Goal: Information Seeking & Learning: Learn about a topic

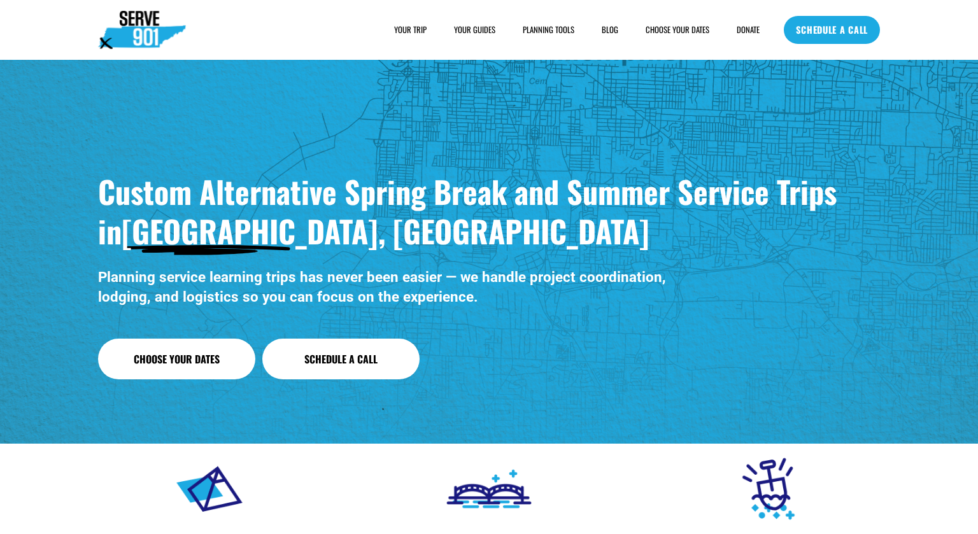
click at [0, 0] on span "SAMPLE SCHEDULE" at bounding box center [0, 0] width 0 height 0
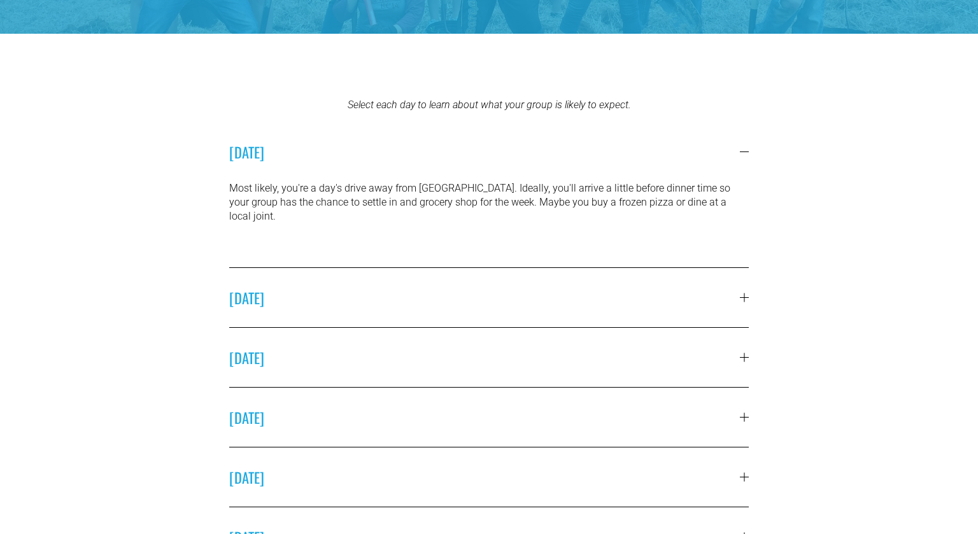
scroll to position [336, 0]
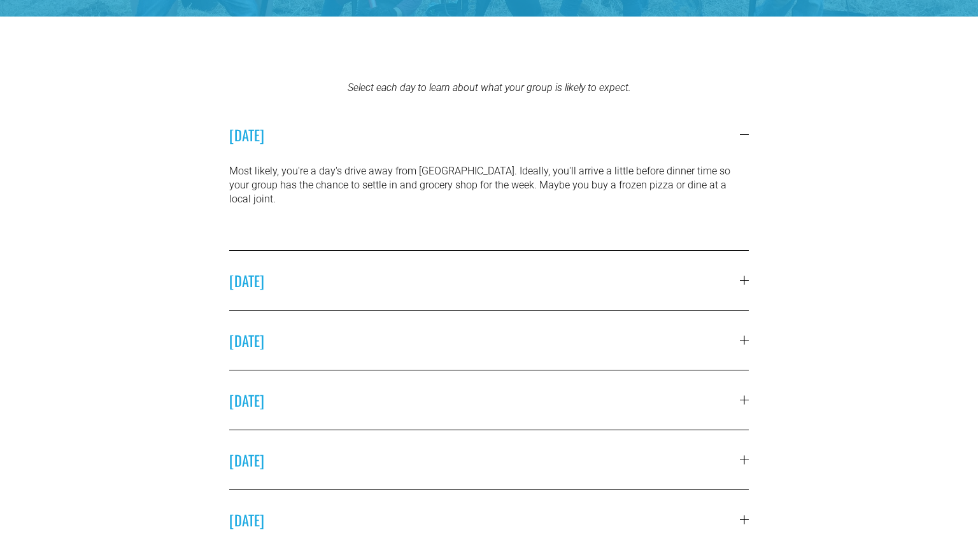
click at [632, 270] on span "[DATE]" at bounding box center [484, 280] width 511 height 21
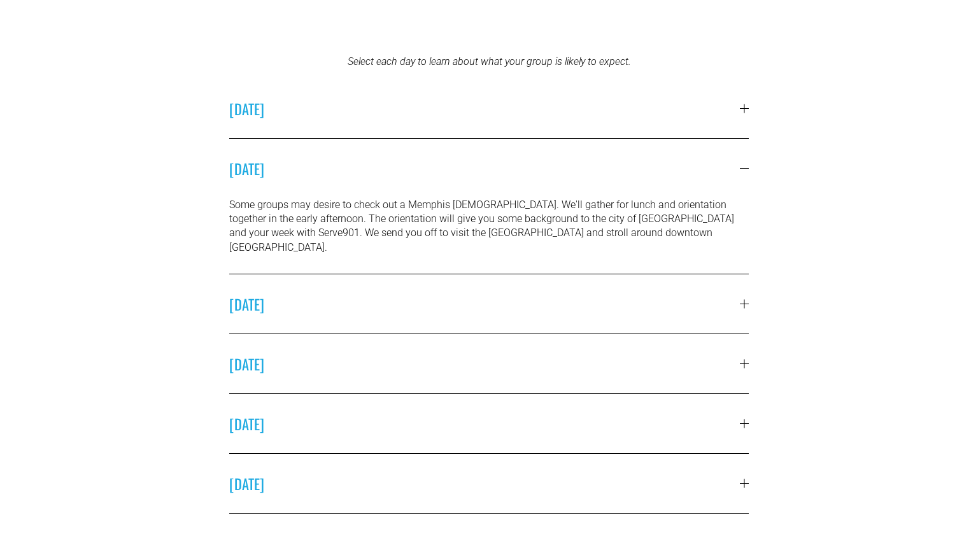
scroll to position [360, 0]
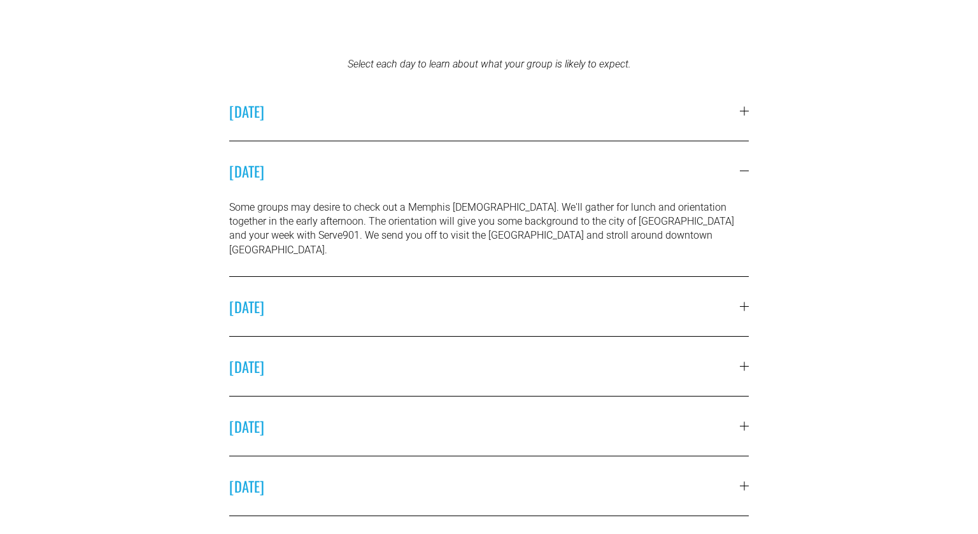
click at [481, 296] on span "[DATE]" at bounding box center [484, 306] width 511 height 21
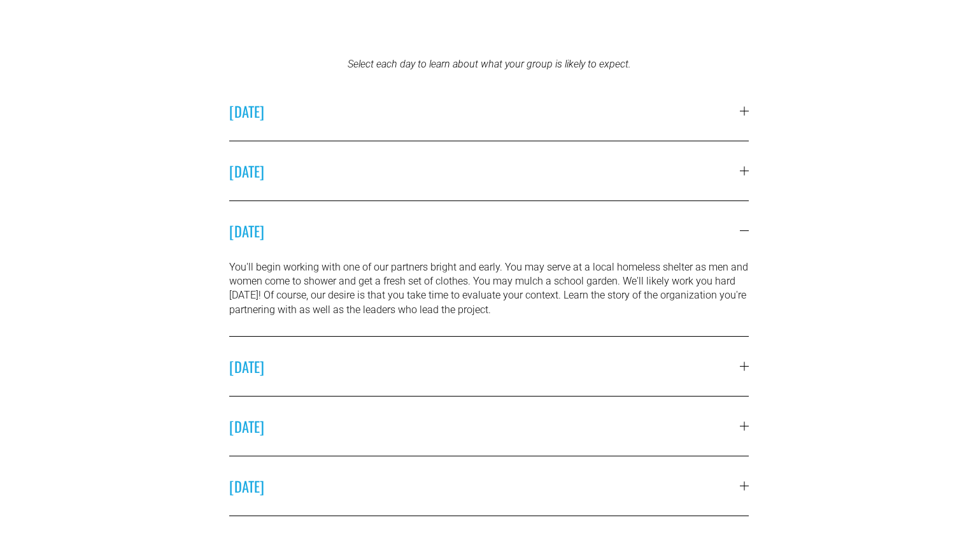
scroll to position [394, 0]
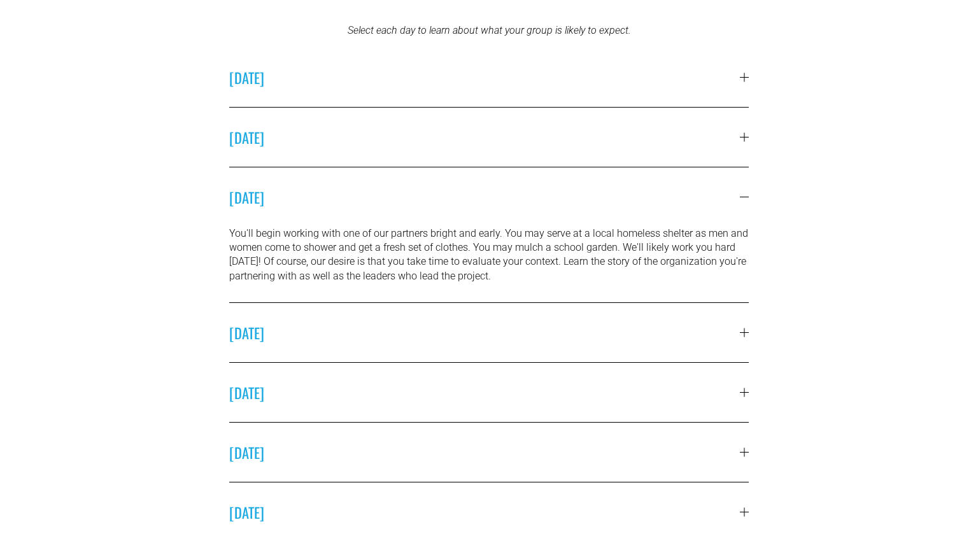
click at [534, 336] on span "[DATE]" at bounding box center [484, 332] width 511 height 21
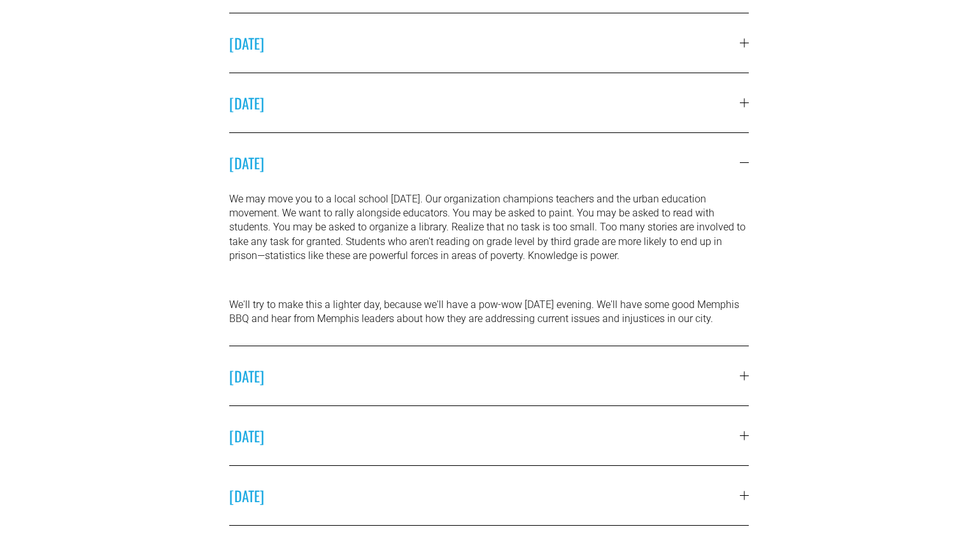
scroll to position [0, 0]
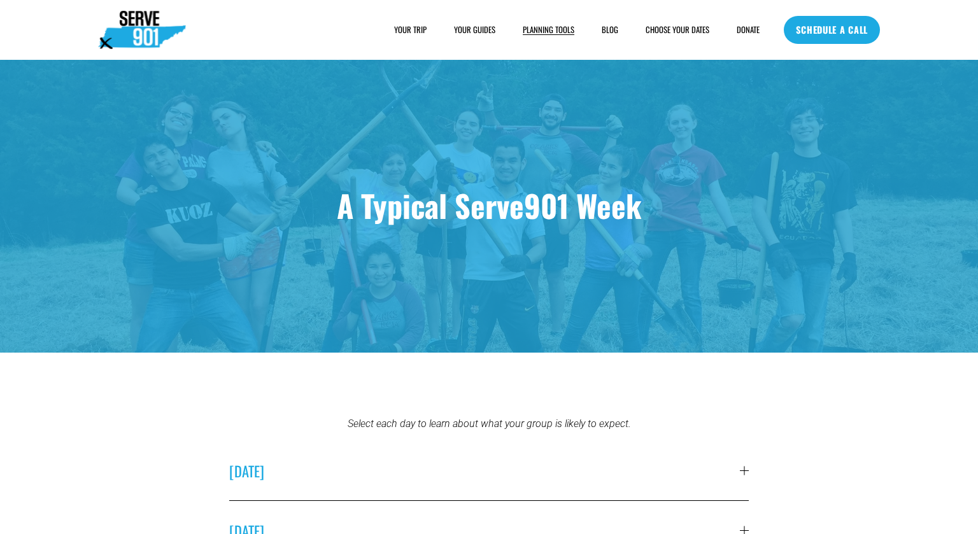
click at [420, 32] on span "YOUR TRIP" at bounding box center [410, 29] width 32 height 11
click at [0, 0] on span "HOUSING" at bounding box center [0, 0] width 0 height 0
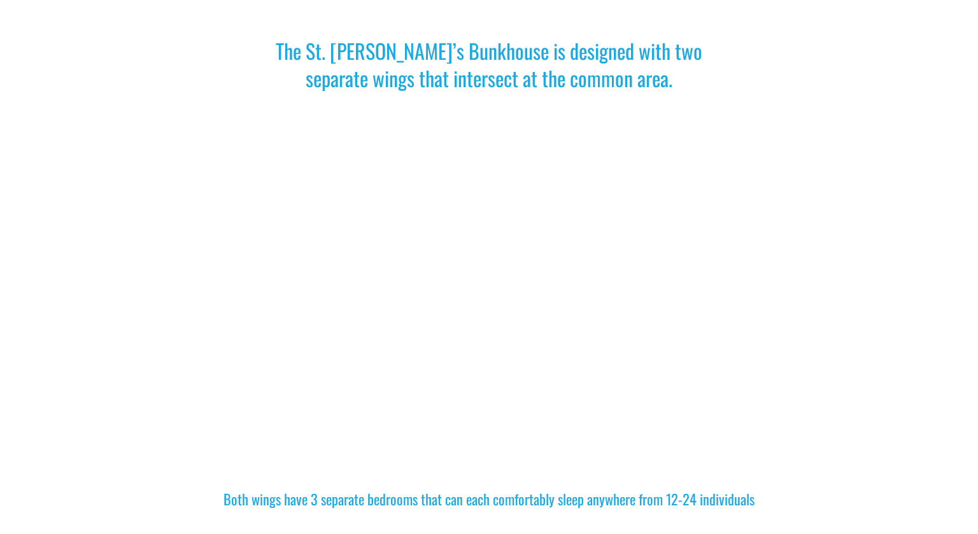
scroll to position [734, 0]
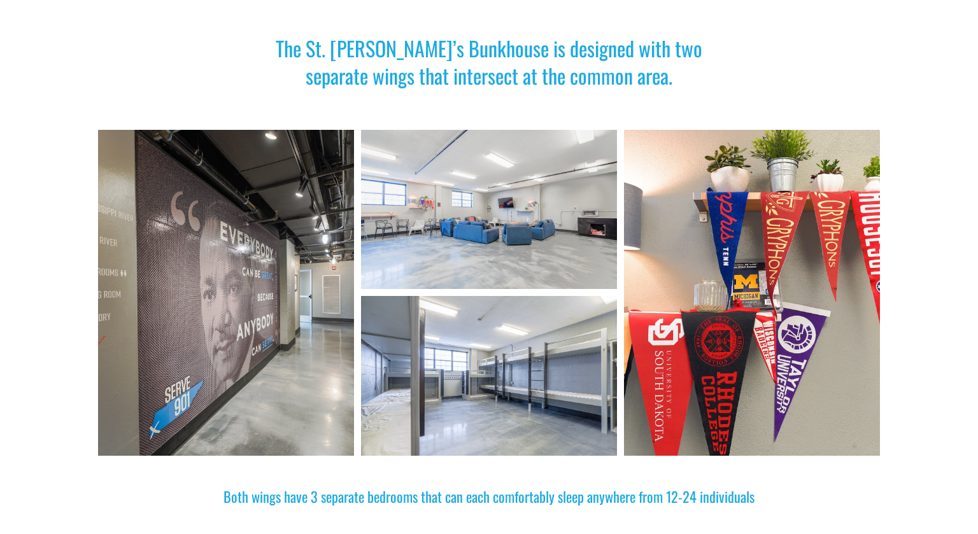
click at [388, 189] on div at bounding box center [489, 210] width 256 height 160
click at [496, 184] on div at bounding box center [489, 210] width 256 height 160
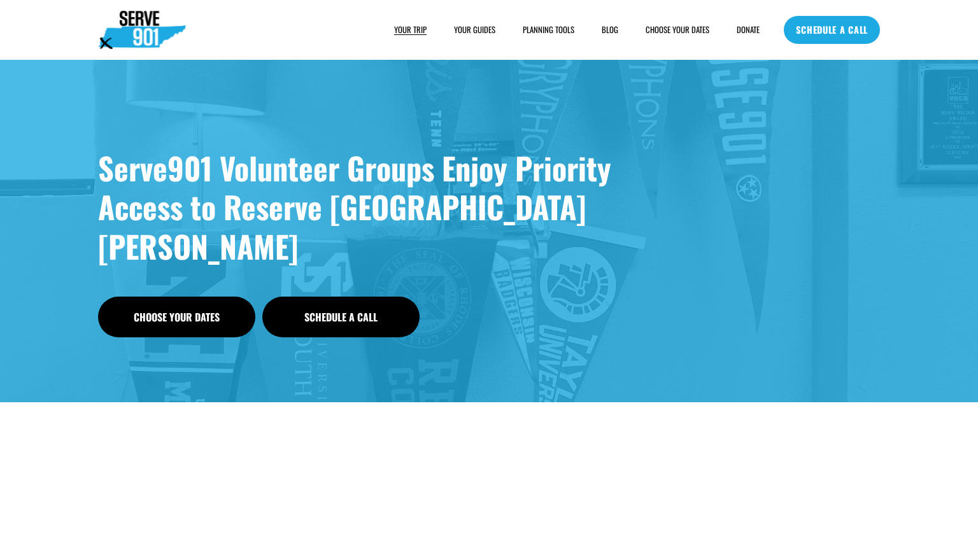
scroll to position [1, 0]
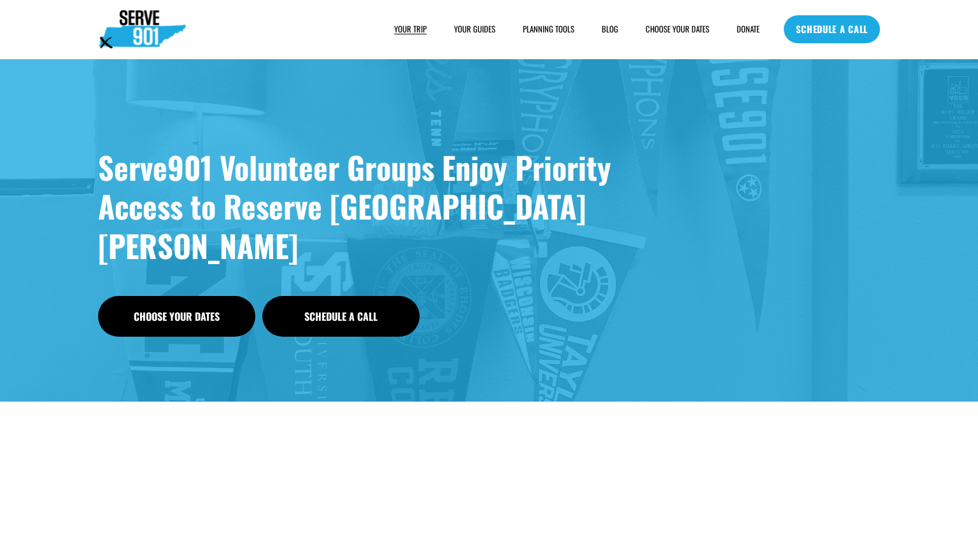
click at [530, 24] on span "PLANNING TOOLS" at bounding box center [549, 29] width 52 height 11
click at [0, 0] on span "SAMPLE SCHEDULE" at bounding box center [0, 0] width 0 height 0
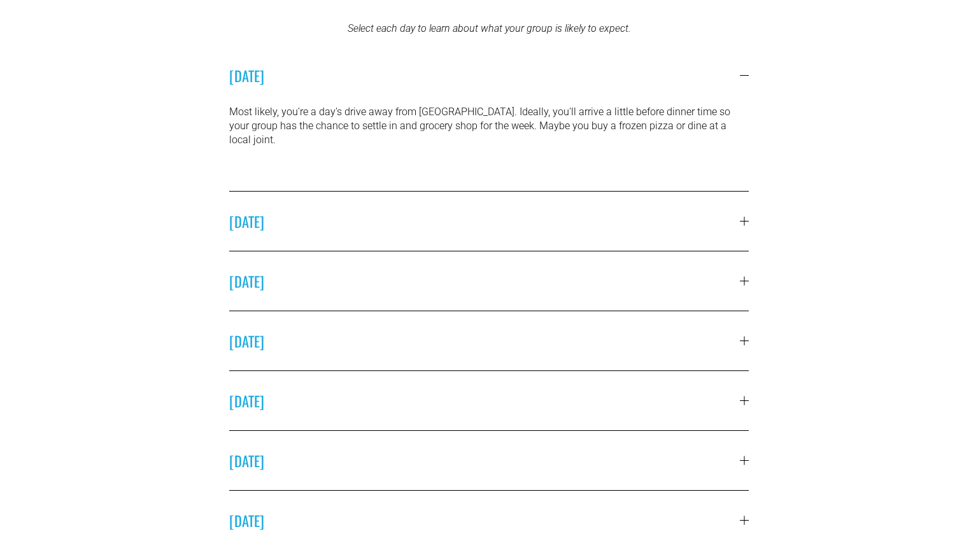
scroll to position [402, 0]
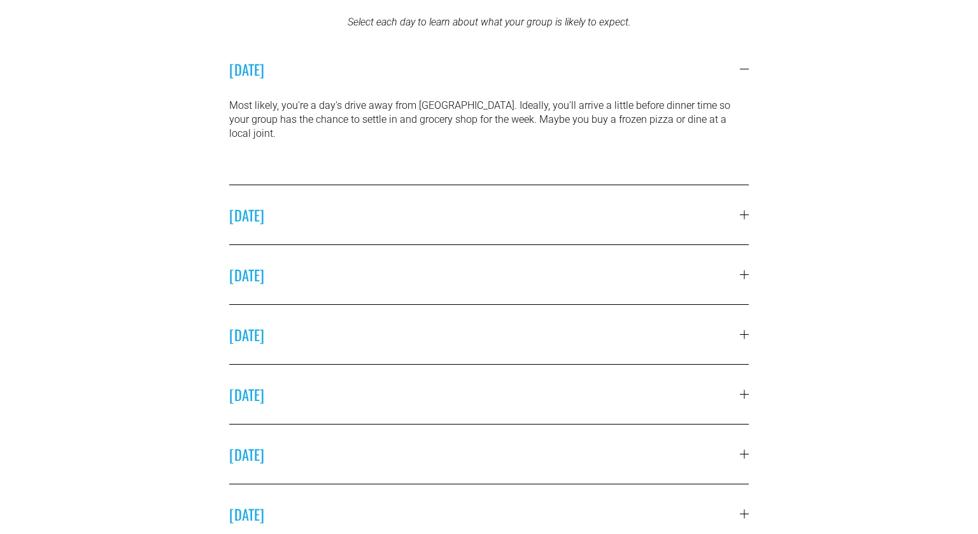
click at [586, 225] on button "[DATE]" at bounding box center [489, 214] width 520 height 59
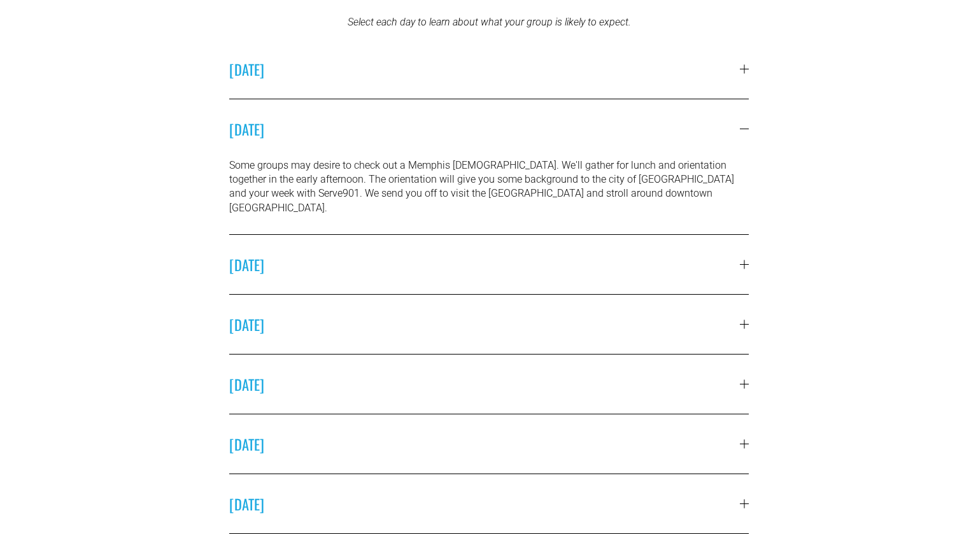
click at [590, 256] on span "[DATE]" at bounding box center [484, 264] width 511 height 21
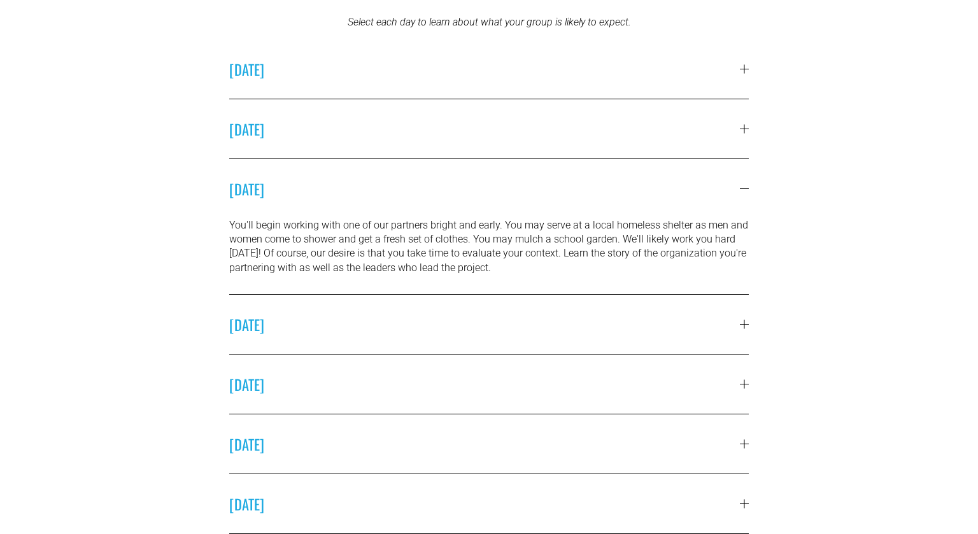
click at [606, 328] on span "[DATE]" at bounding box center [484, 324] width 511 height 21
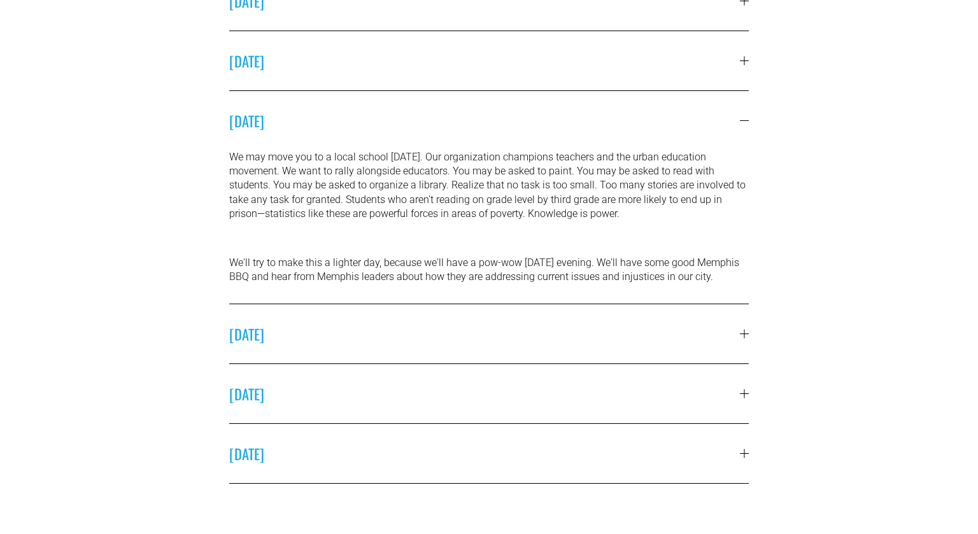
scroll to position [536, 0]
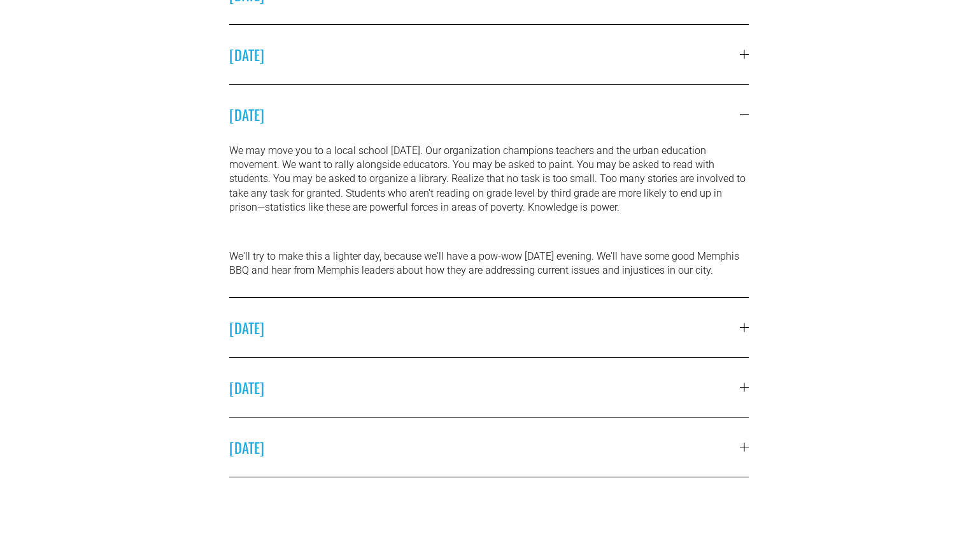
click at [606, 331] on span "[DATE]" at bounding box center [484, 327] width 511 height 21
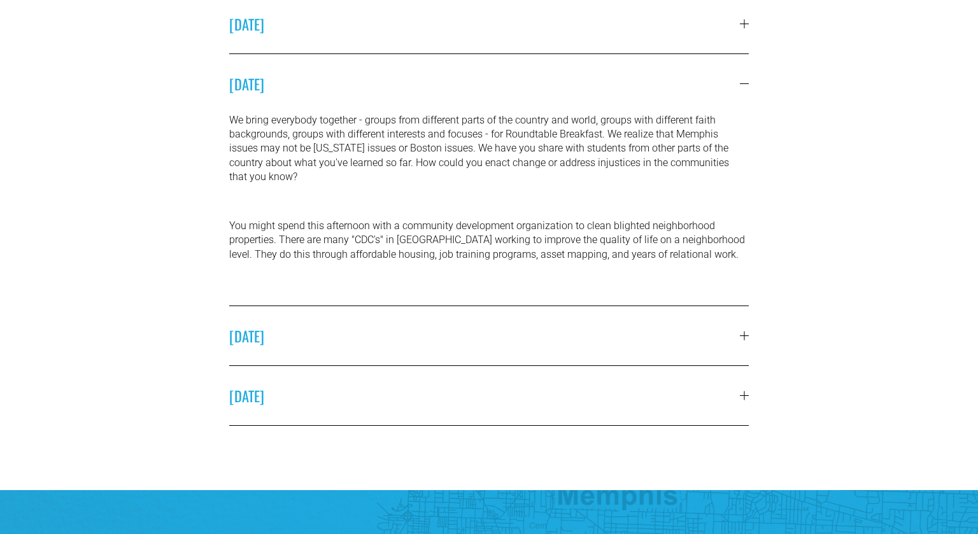
scroll to position [629, 0]
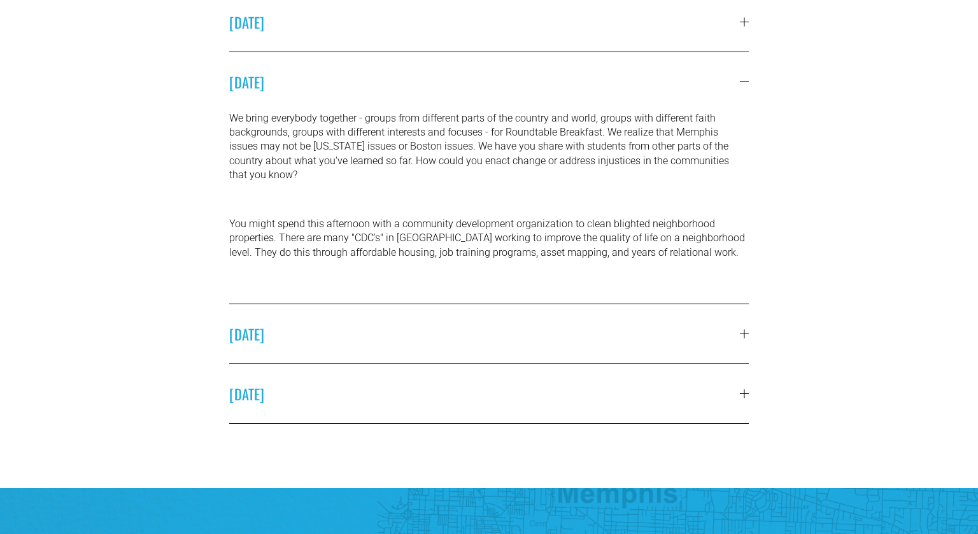
click at [606, 331] on span "[DATE]" at bounding box center [484, 334] width 511 height 21
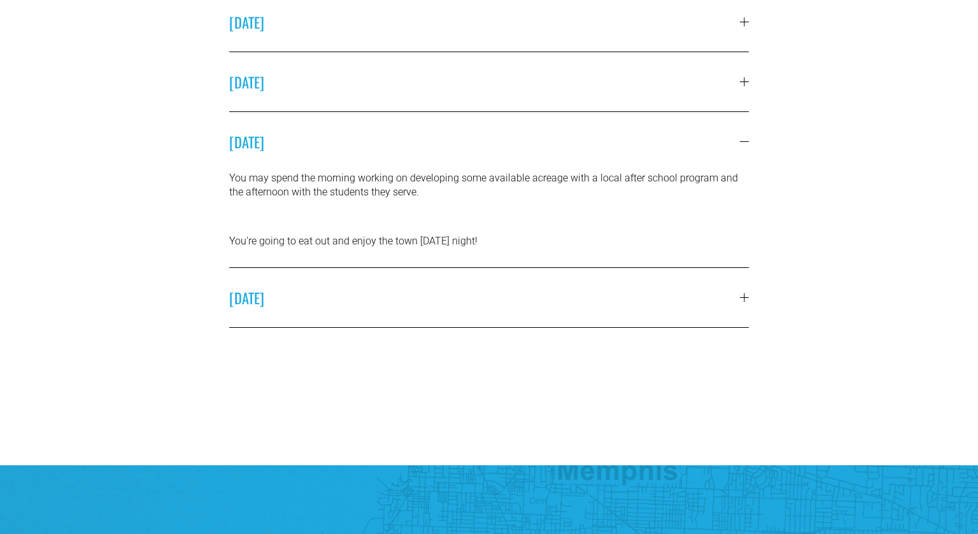
click at [499, 85] on span "[DATE]" at bounding box center [484, 81] width 511 height 21
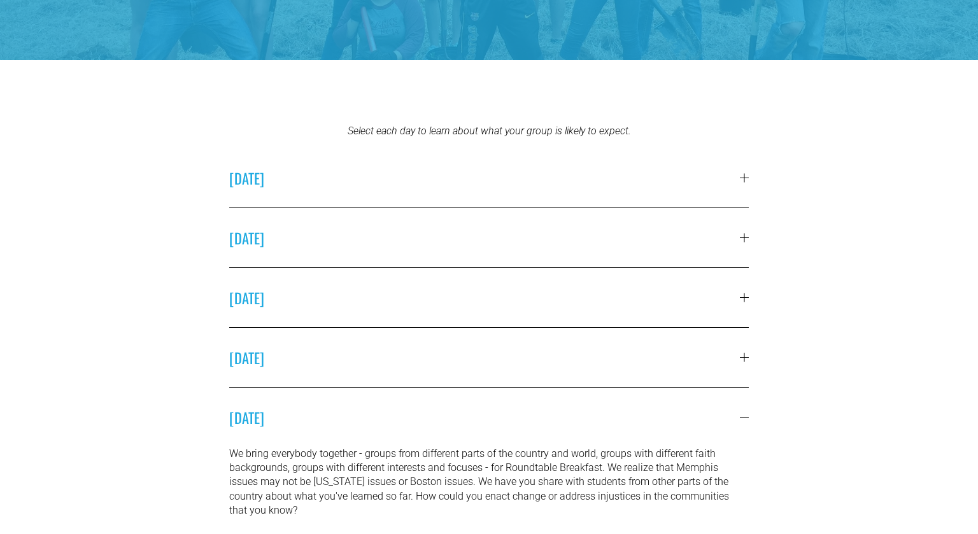
scroll to position [351, 0]
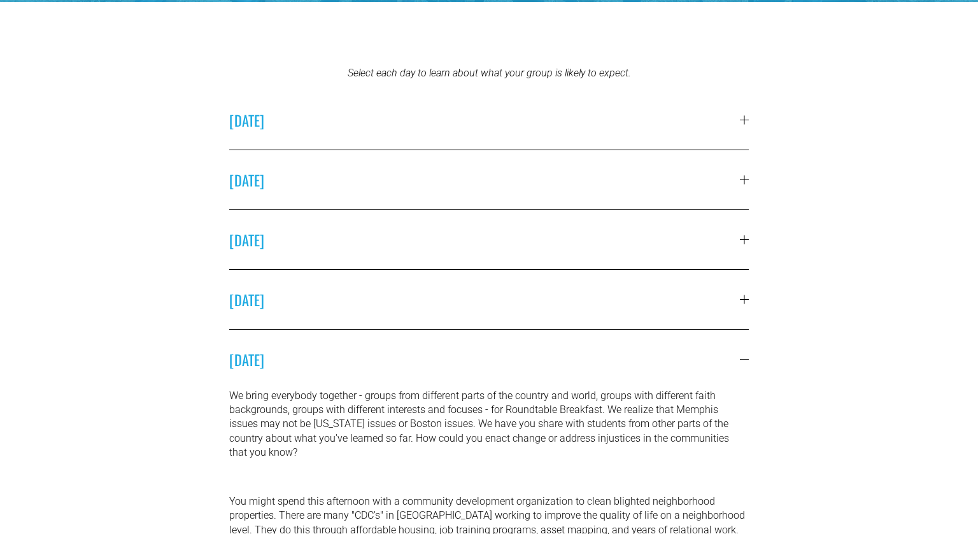
click at [356, 289] on span "[DATE]" at bounding box center [484, 299] width 511 height 21
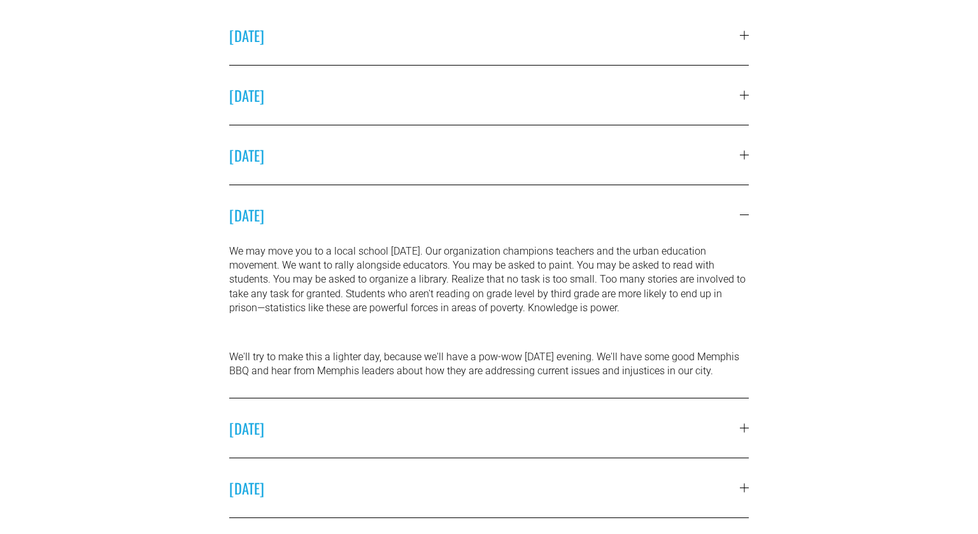
scroll to position [448, 0]
